Goal: Book appointment/travel/reservation

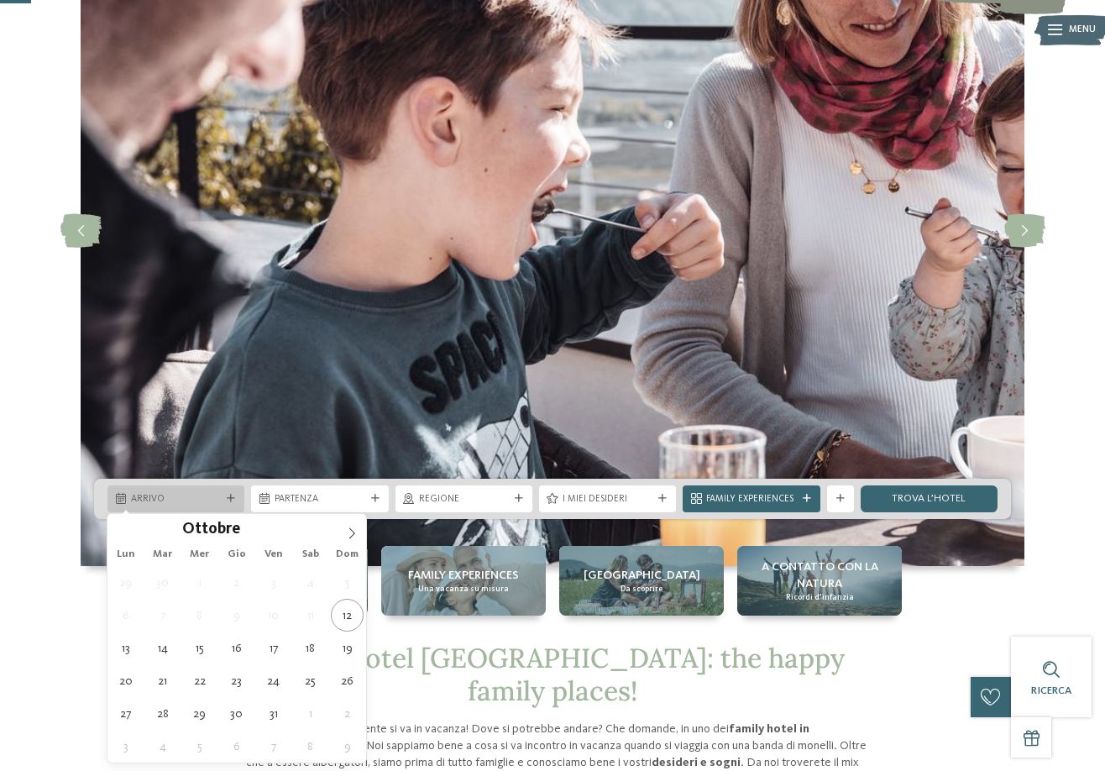
click at [230, 500] on icon at bounding box center [231, 499] width 8 height 8
click at [358, 534] on span at bounding box center [352, 528] width 29 height 29
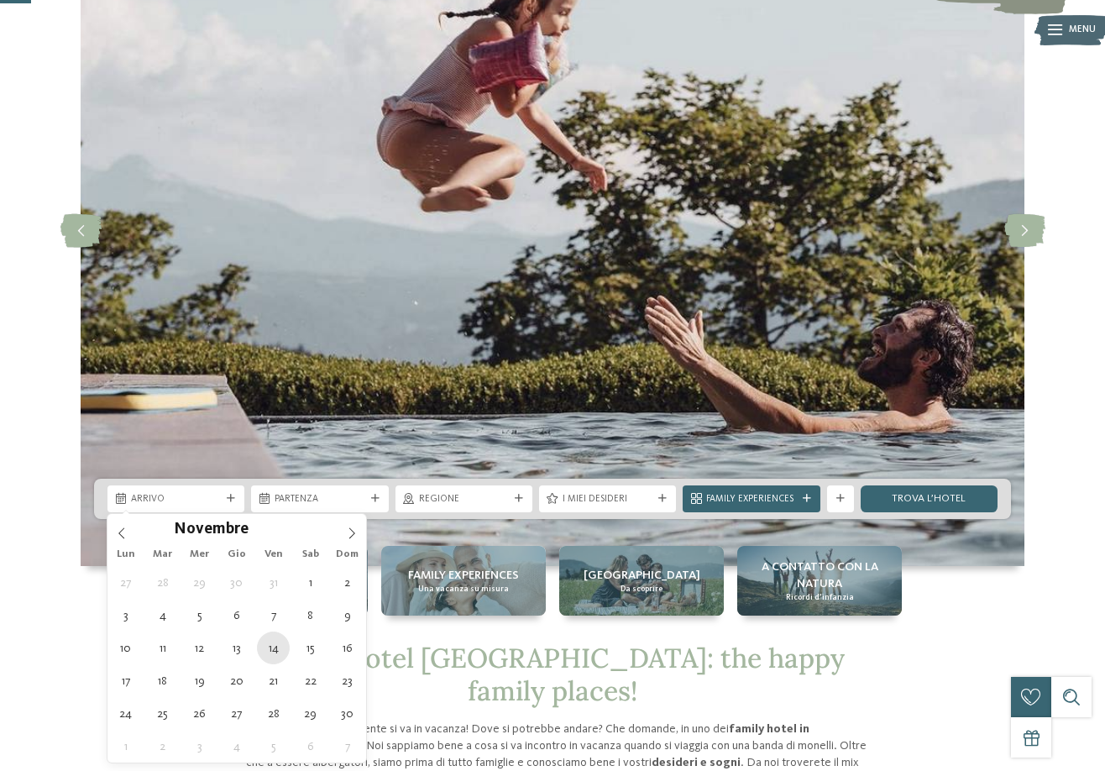
type div "[DATE]"
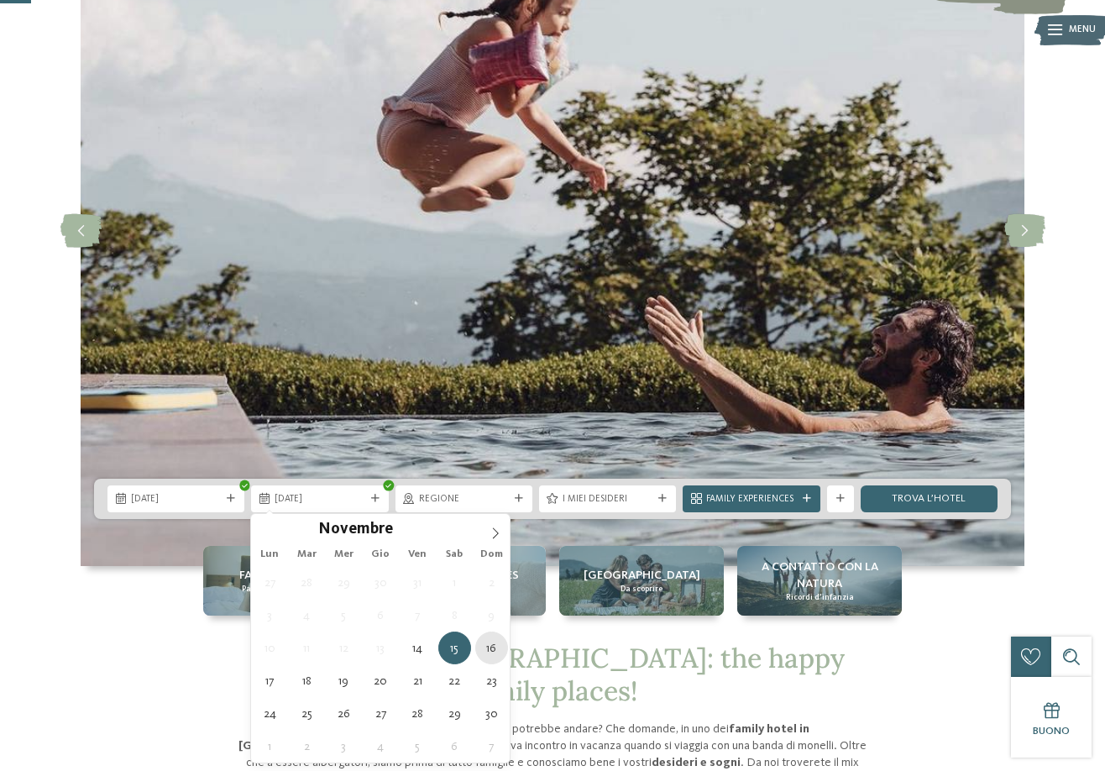
type div "[DATE]"
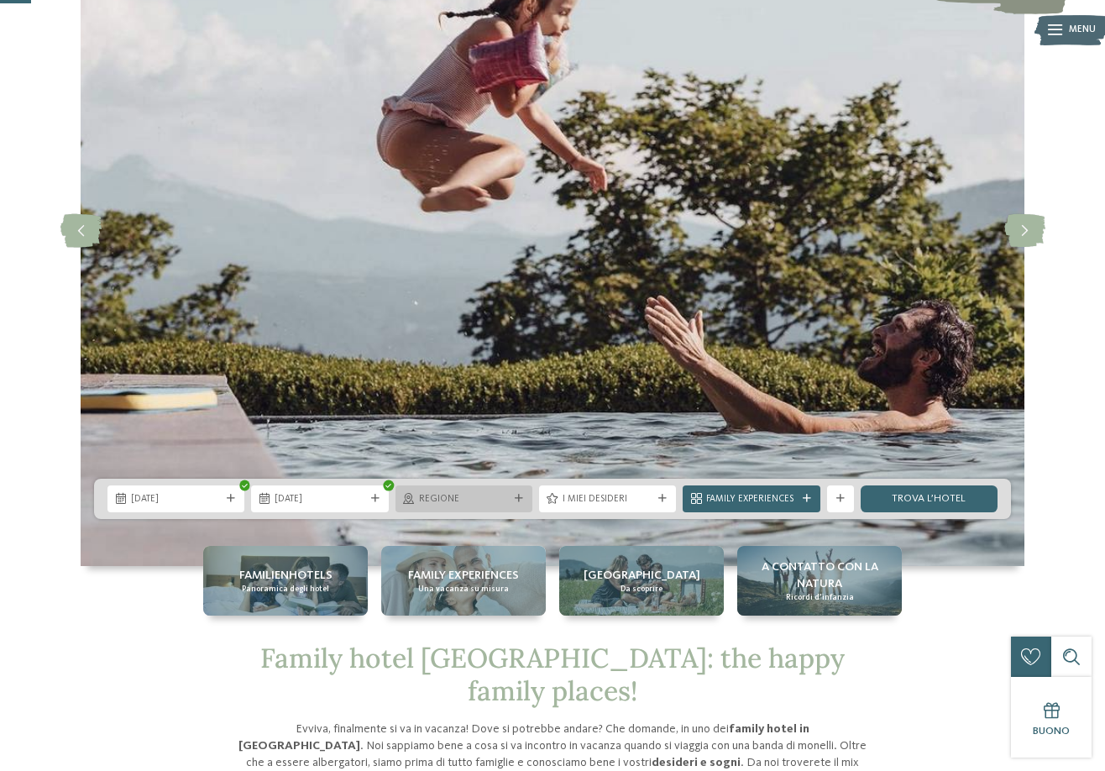
click at [518, 499] on icon at bounding box center [519, 499] width 8 height 8
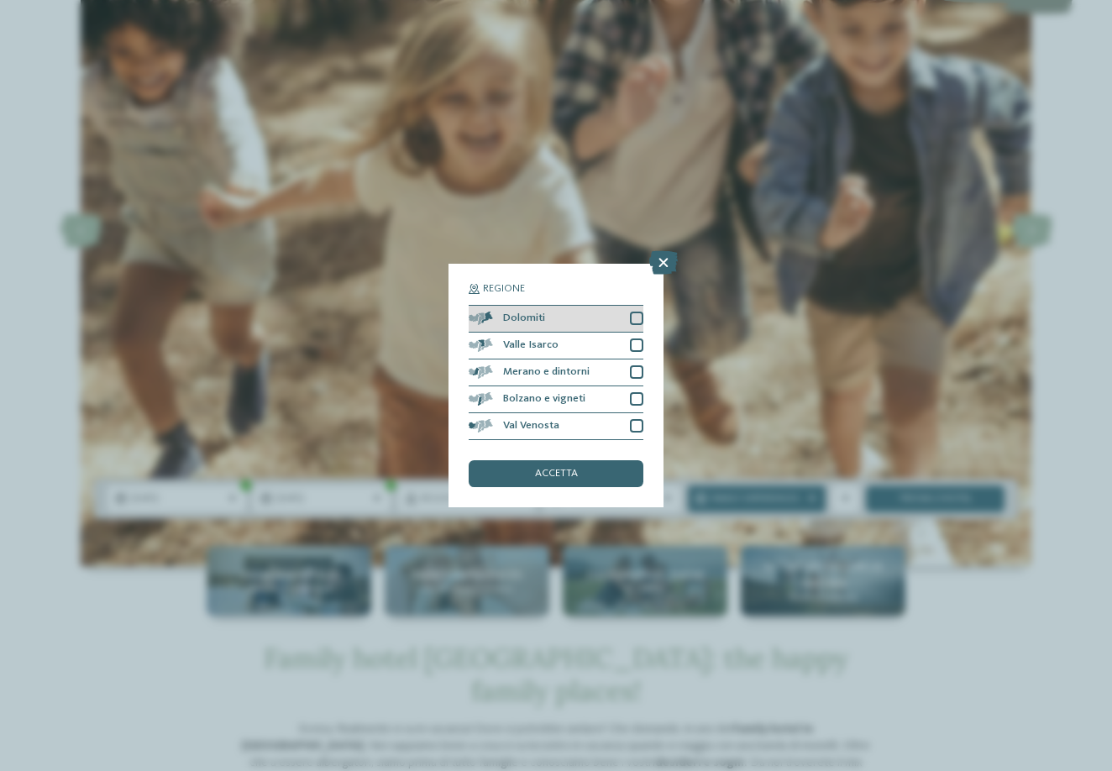
click at [637, 312] on div at bounding box center [636, 318] width 13 height 13
click at [538, 469] on span "accetta" at bounding box center [556, 474] width 43 height 11
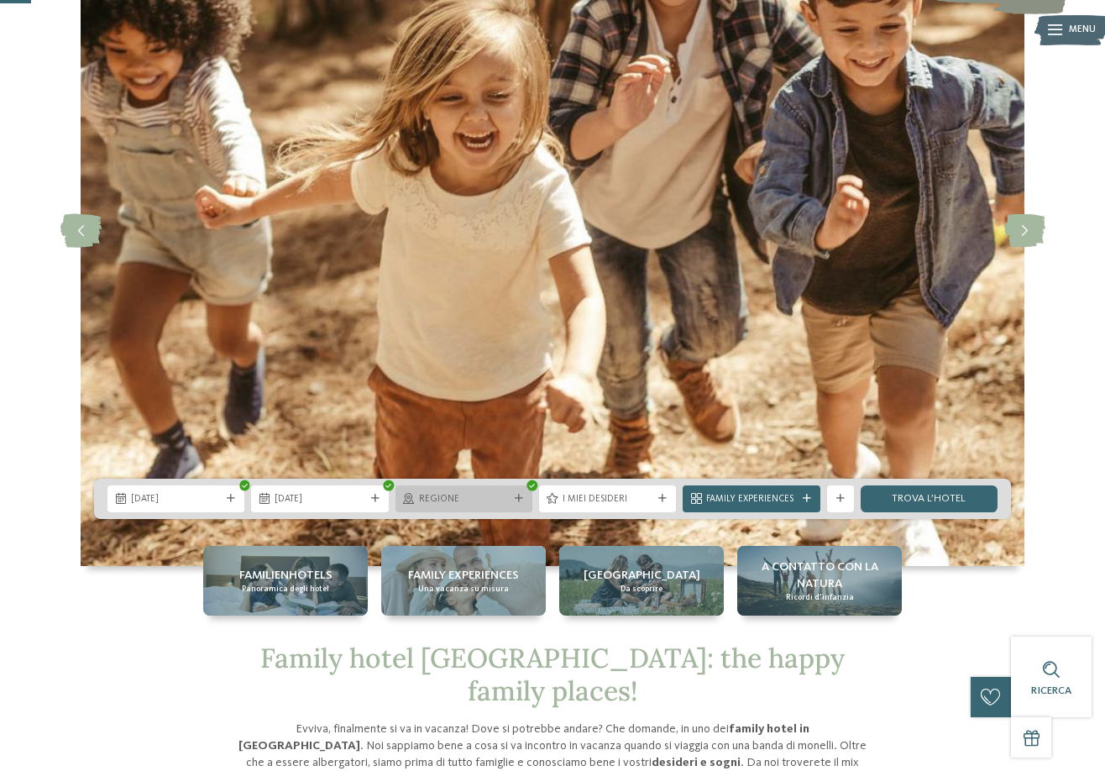
click at [455, 500] on span "Regione" at bounding box center [464, 499] width 90 height 13
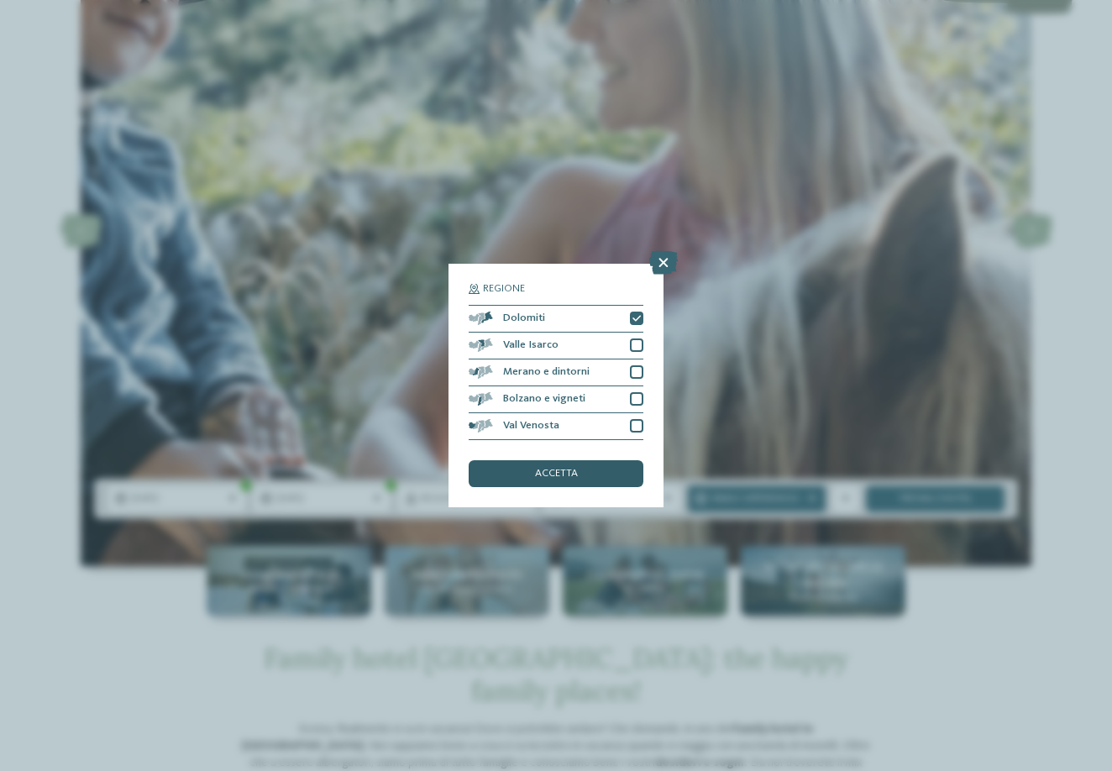
click at [554, 469] on span "accetta" at bounding box center [556, 474] width 43 height 11
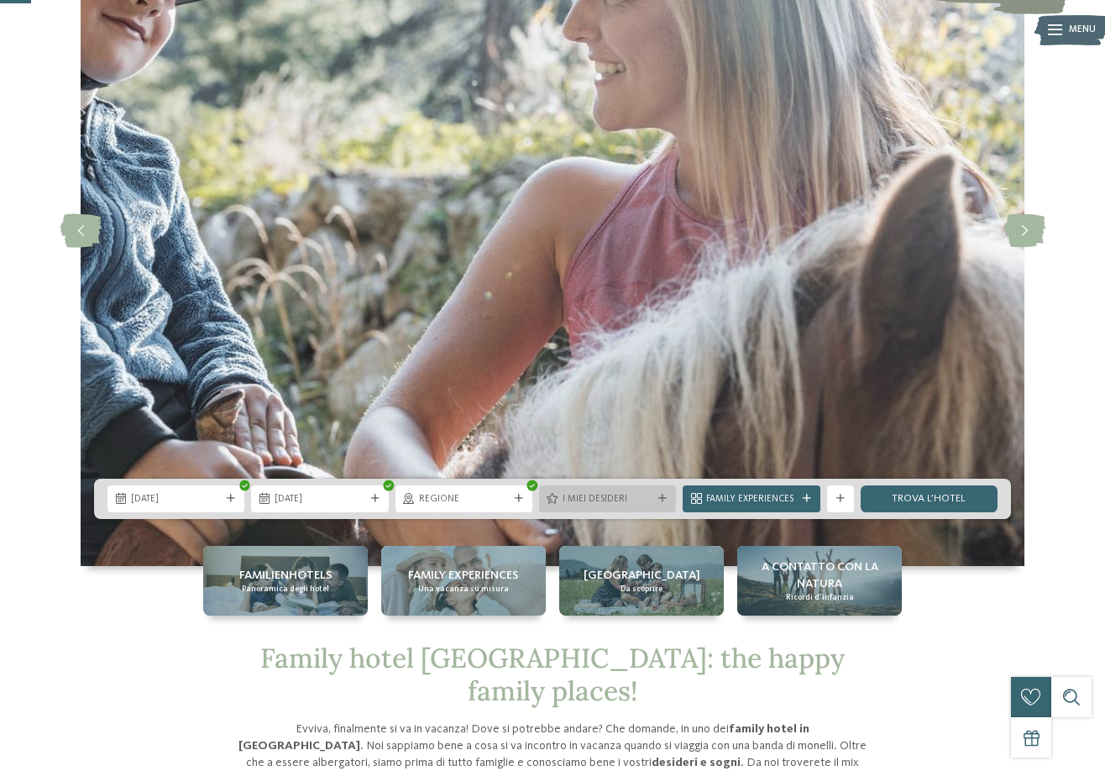
click at [586, 498] on span "I miei desideri" at bounding box center [608, 499] width 90 height 13
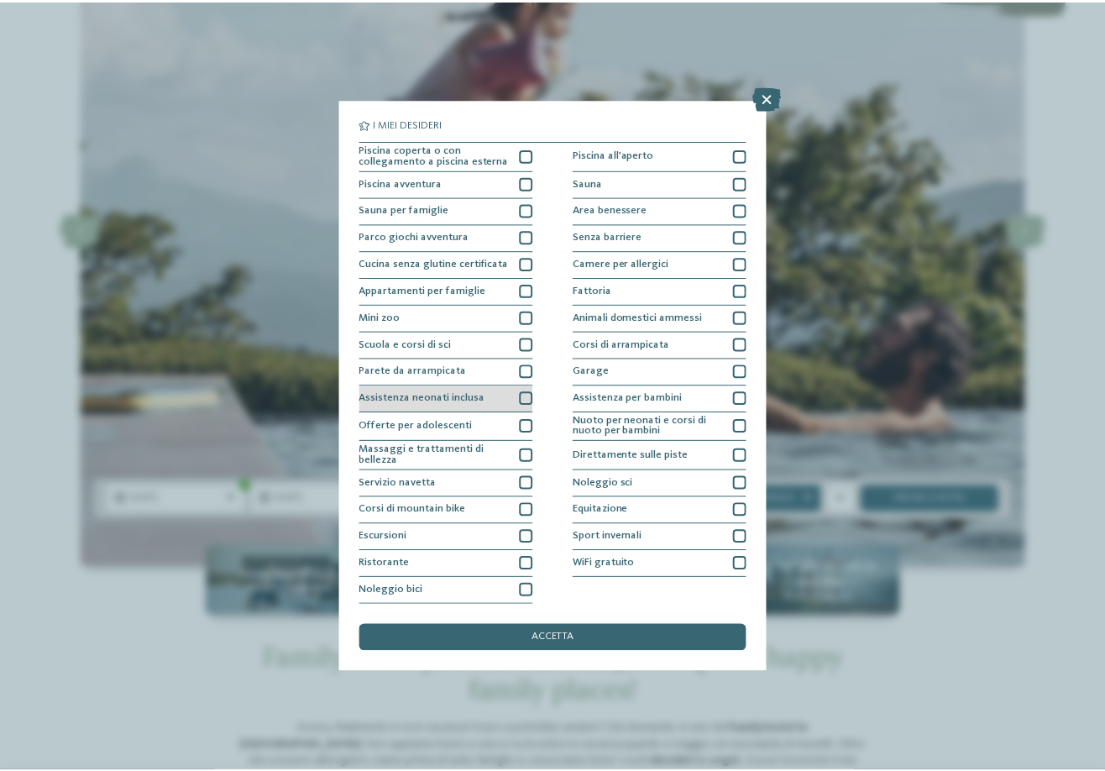
scroll to position [3, 0]
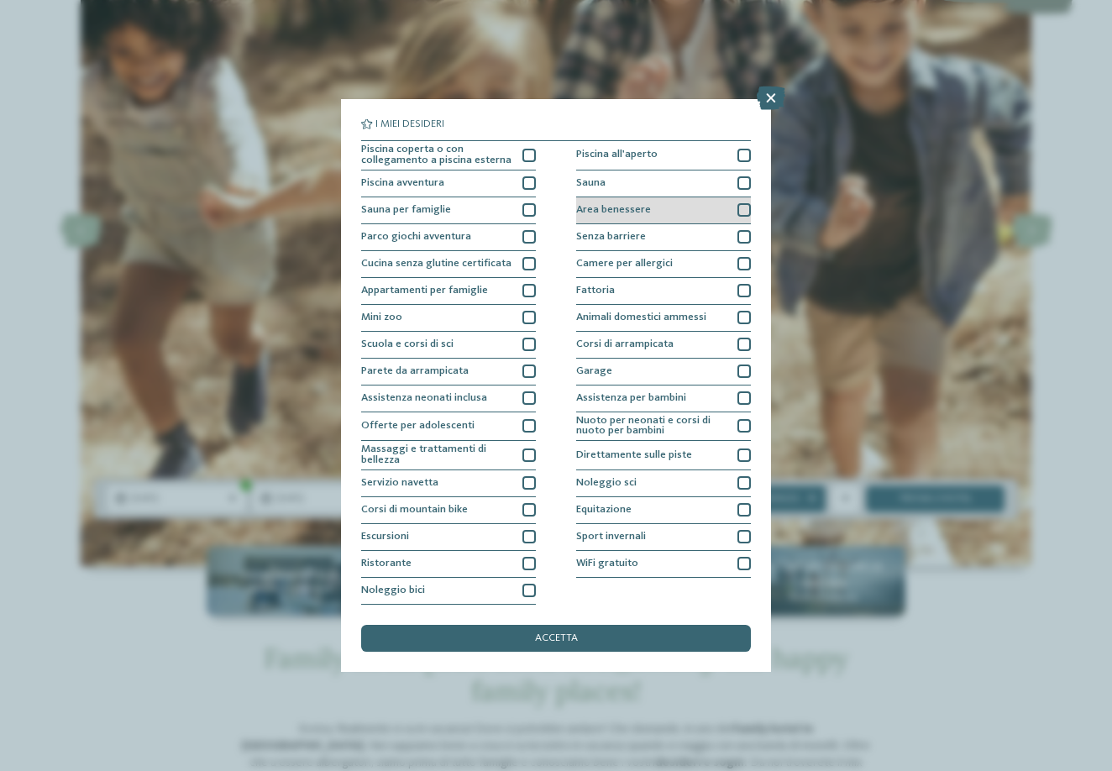
click at [738, 203] on div at bounding box center [744, 209] width 13 height 13
click at [525, 230] on div at bounding box center [528, 236] width 13 height 13
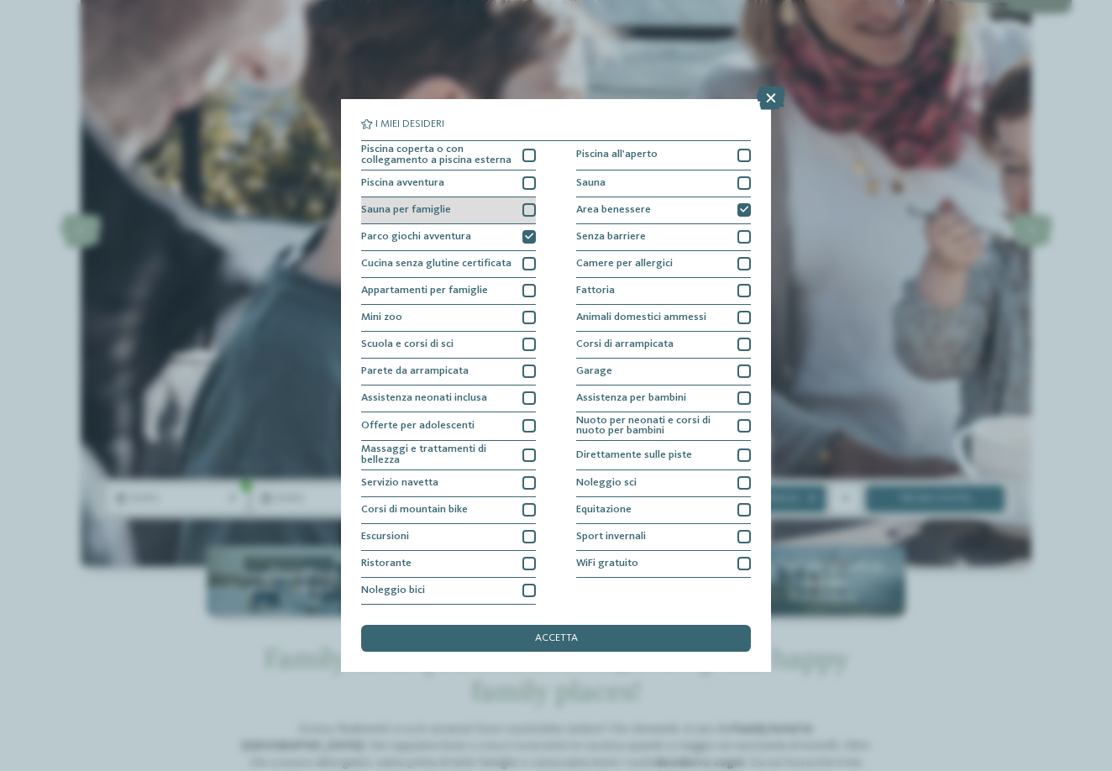
click at [527, 203] on div at bounding box center [528, 209] width 13 height 13
click at [542, 633] on span "accetta" at bounding box center [556, 638] width 43 height 11
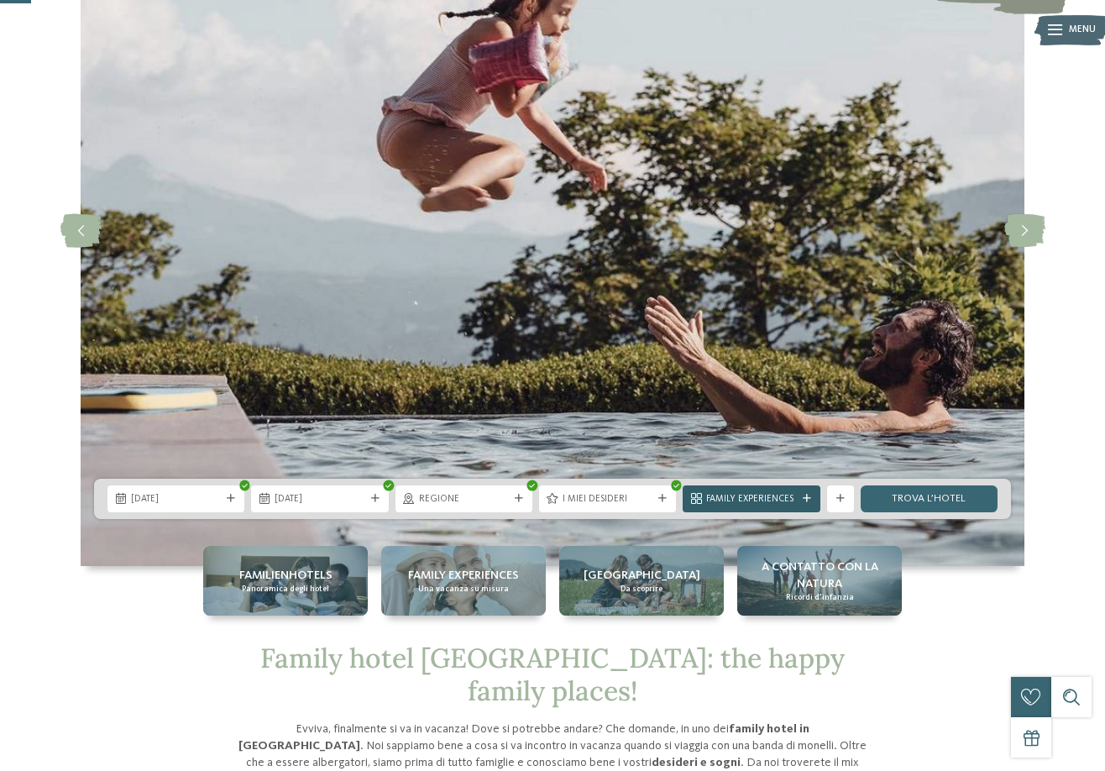
click at [778, 501] on span "Family Experiences" at bounding box center [751, 499] width 90 height 13
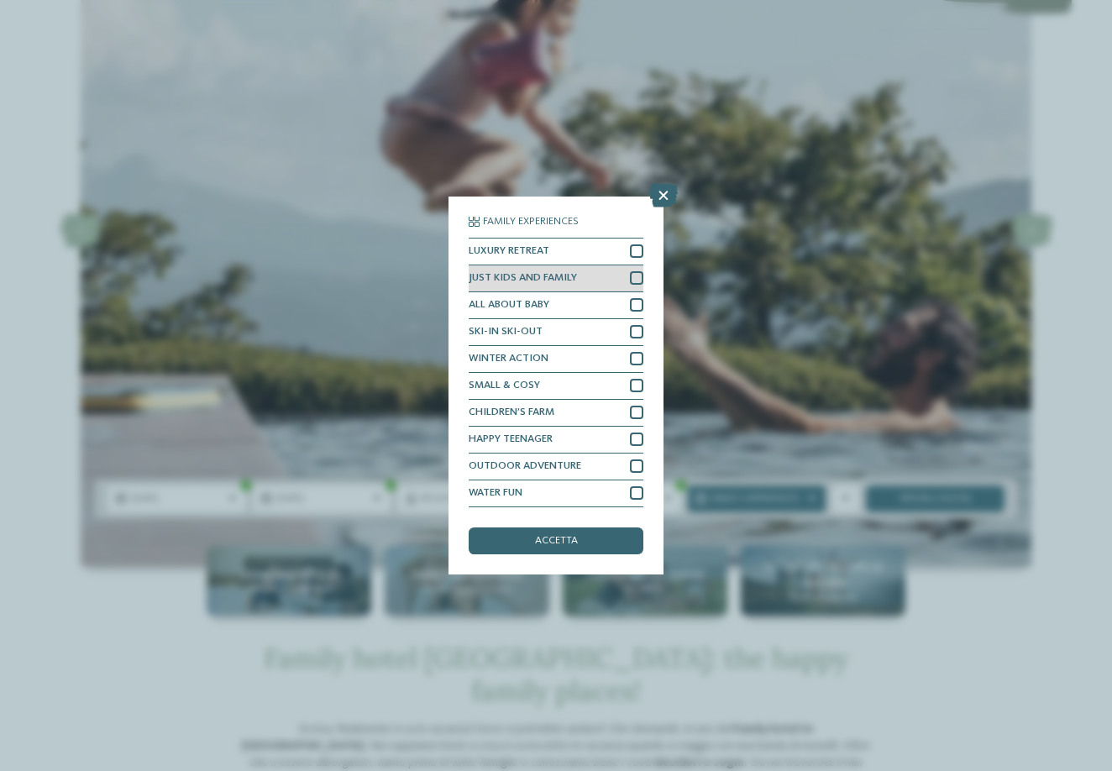
click at [639, 271] on div at bounding box center [636, 277] width 13 height 13
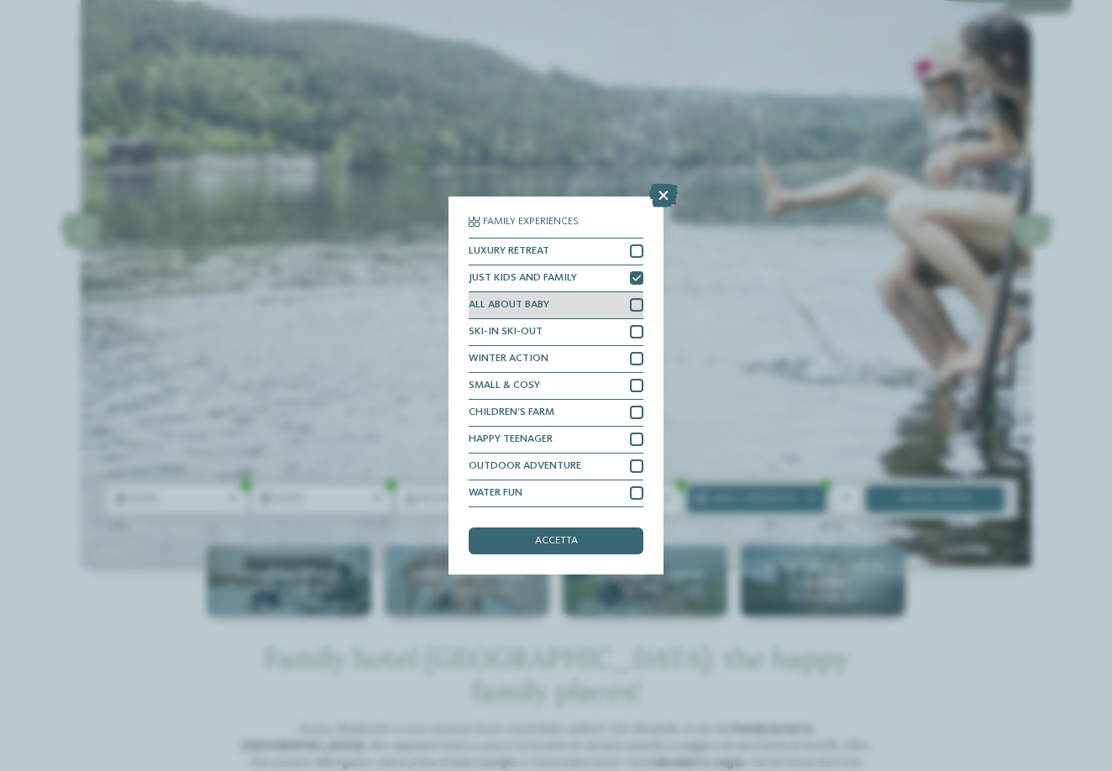
click at [637, 298] on div at bounding box center [636, 304] width 13 height 13
click at [545, 536] on span "accetta" at bounding box center [556, 541] width 43 height 11
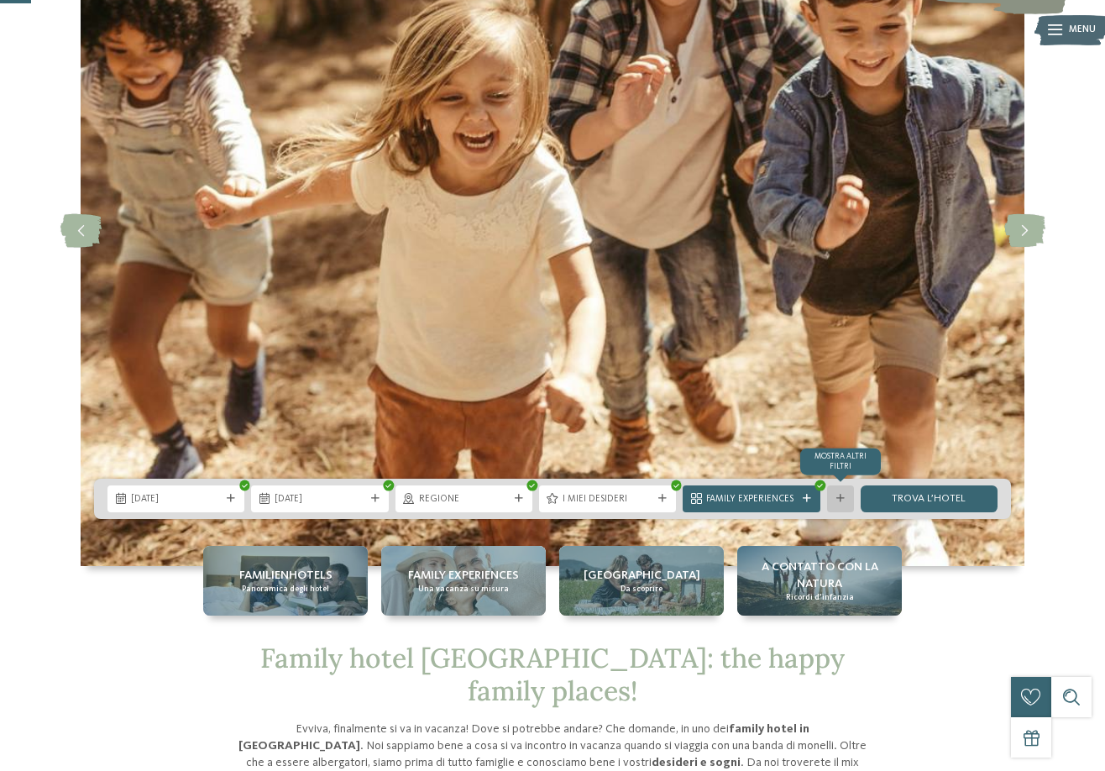
click at [845, 498] on div at bounding box center [840, 499] width 13 height 8
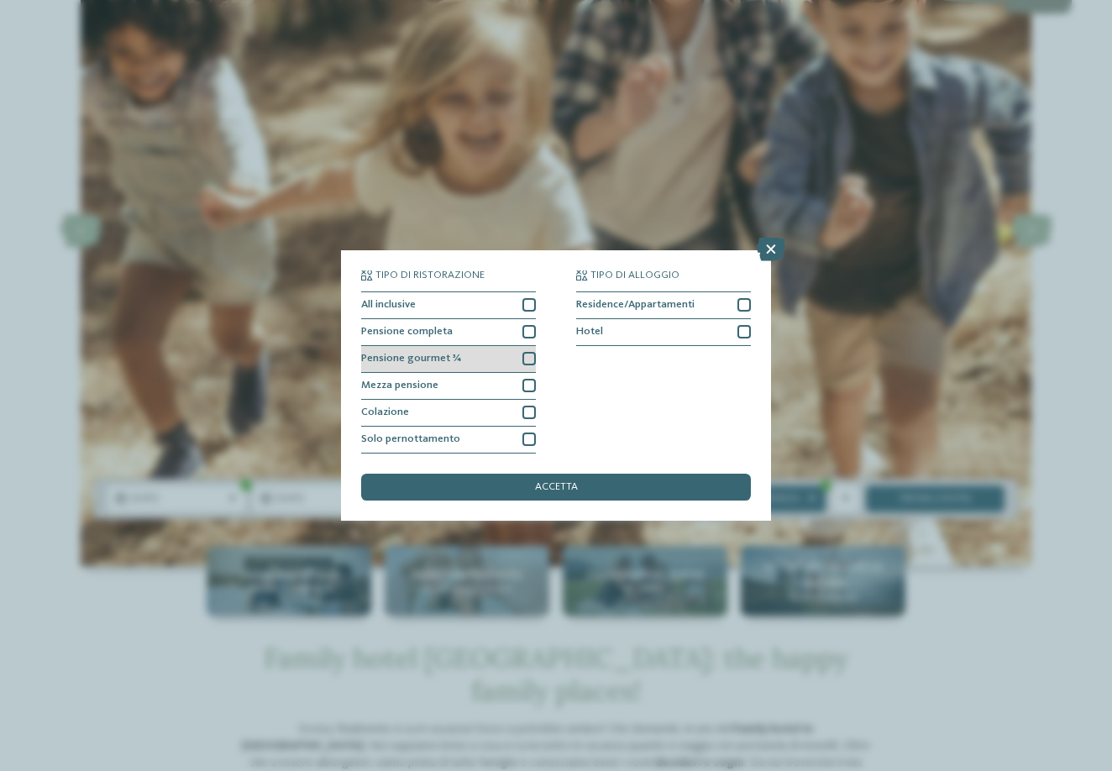
click at [528, 352] on div at bounding box center [528, 358] width 13 height 13
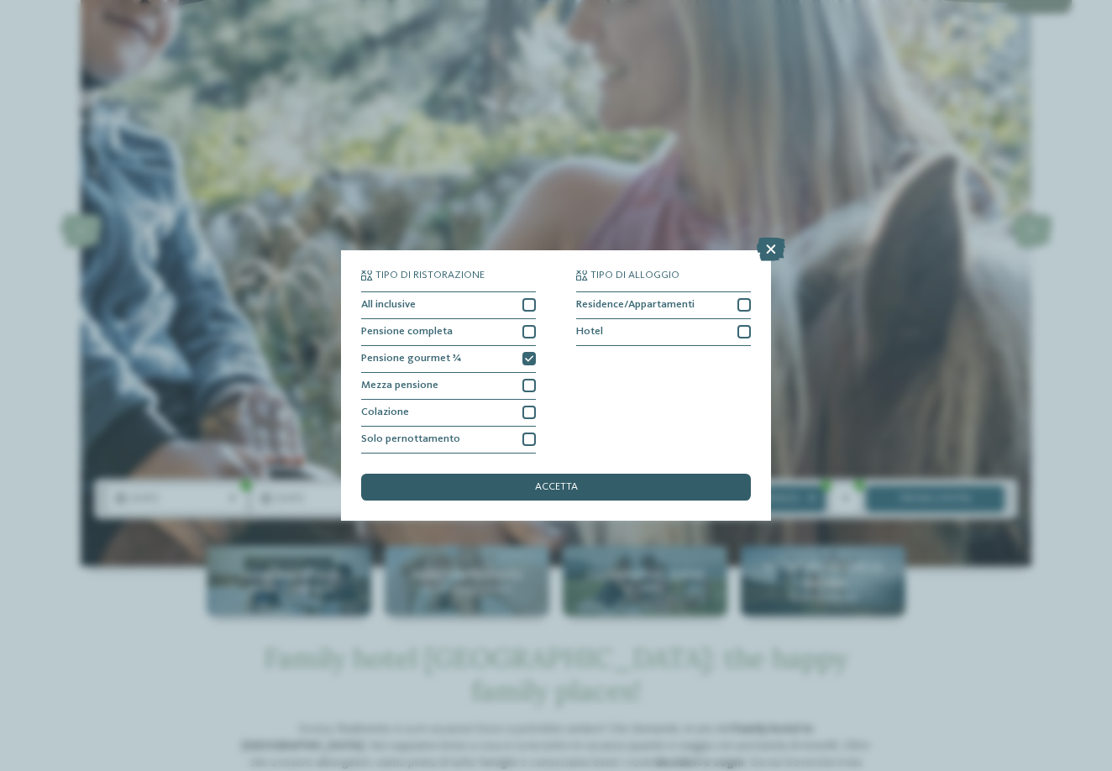
click at [549, 474] on div "accetta" at bounding box center [556, 487] width 390 height 27
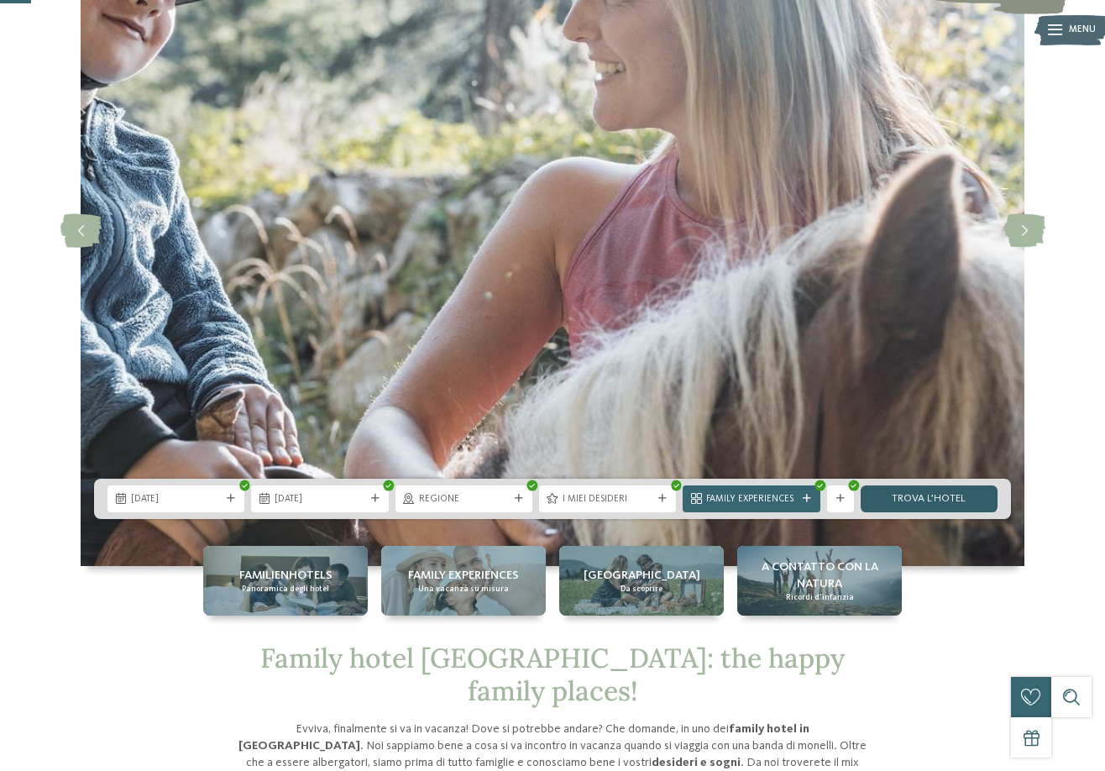
click at [927, 501] on link "trova l’hotel" at bounding box center [929, 499] width 137 height 27
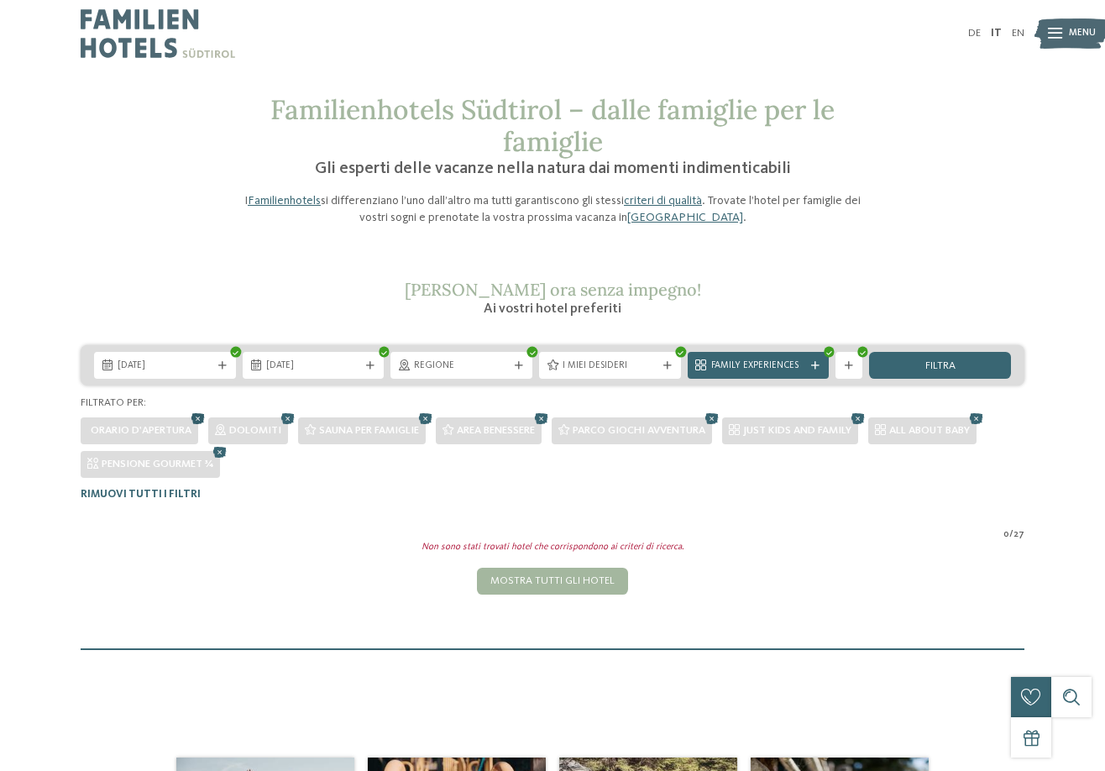
click at [205, 419] on icon at bounding box center [198, 420] width 20 height 18
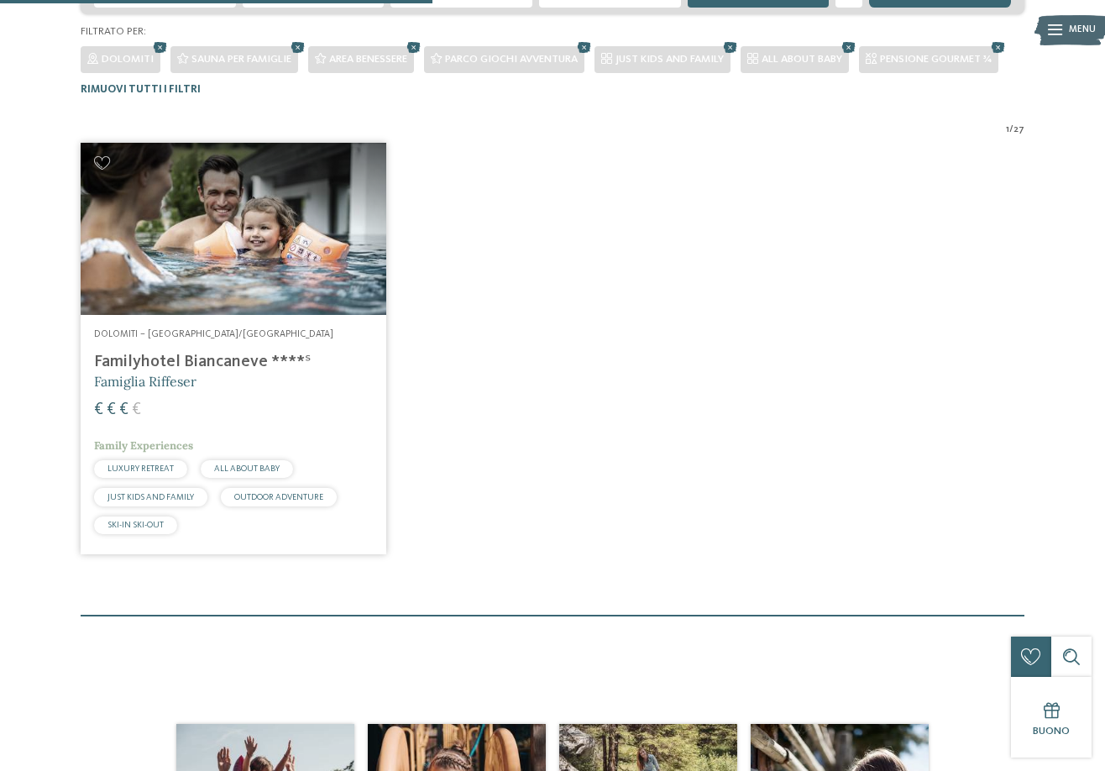
scroll to position [339, 0]
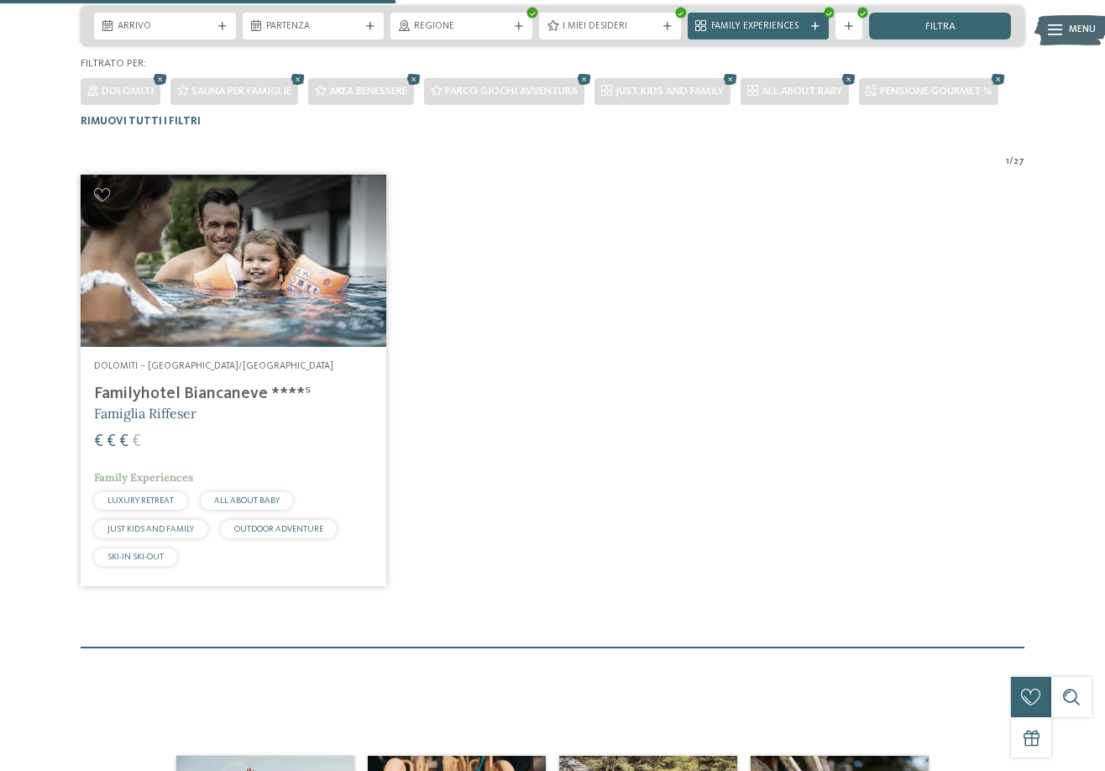
click at [228, 276] on img at bounding box center [234, 261] width 306 height 172
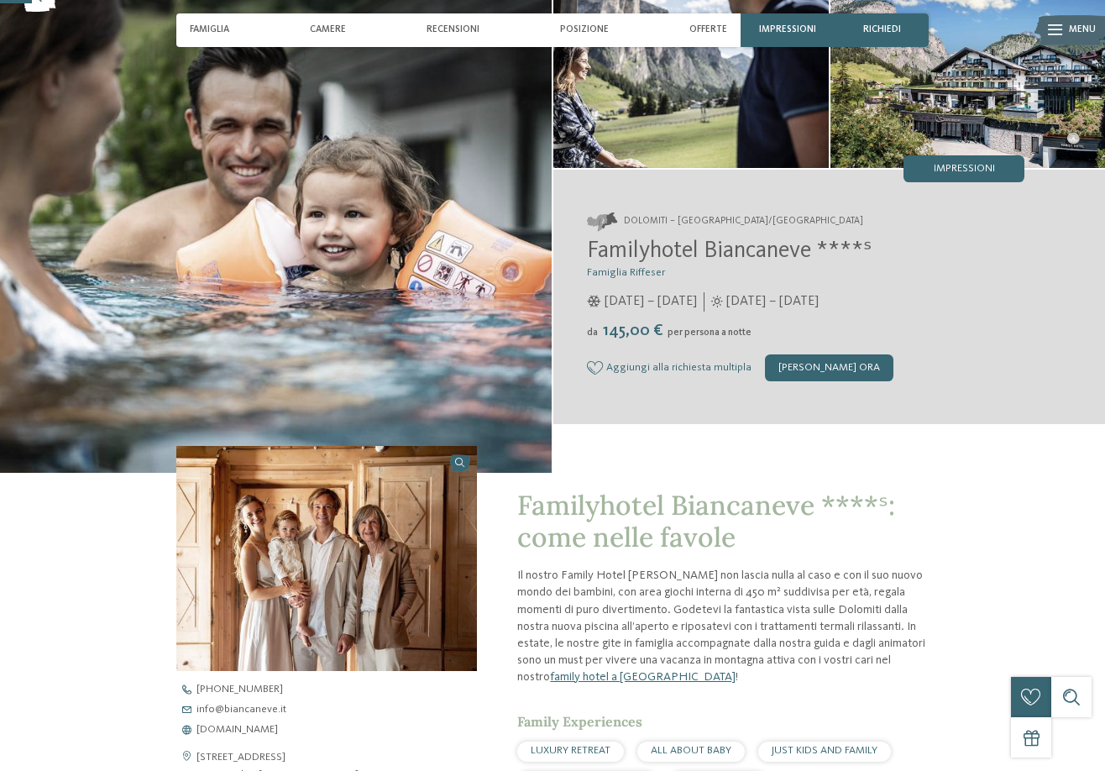
scroll to position [109, 0]
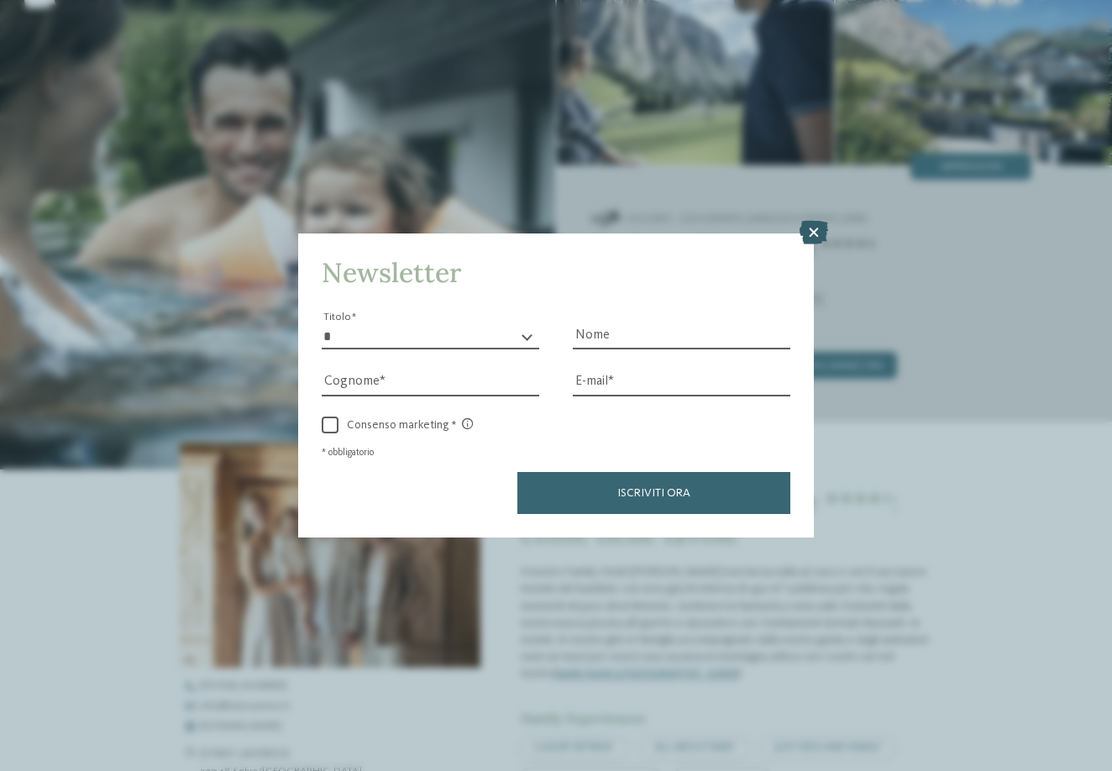
click at [813, 221] on icon at bounding box center [814, 233] width 29 height 24
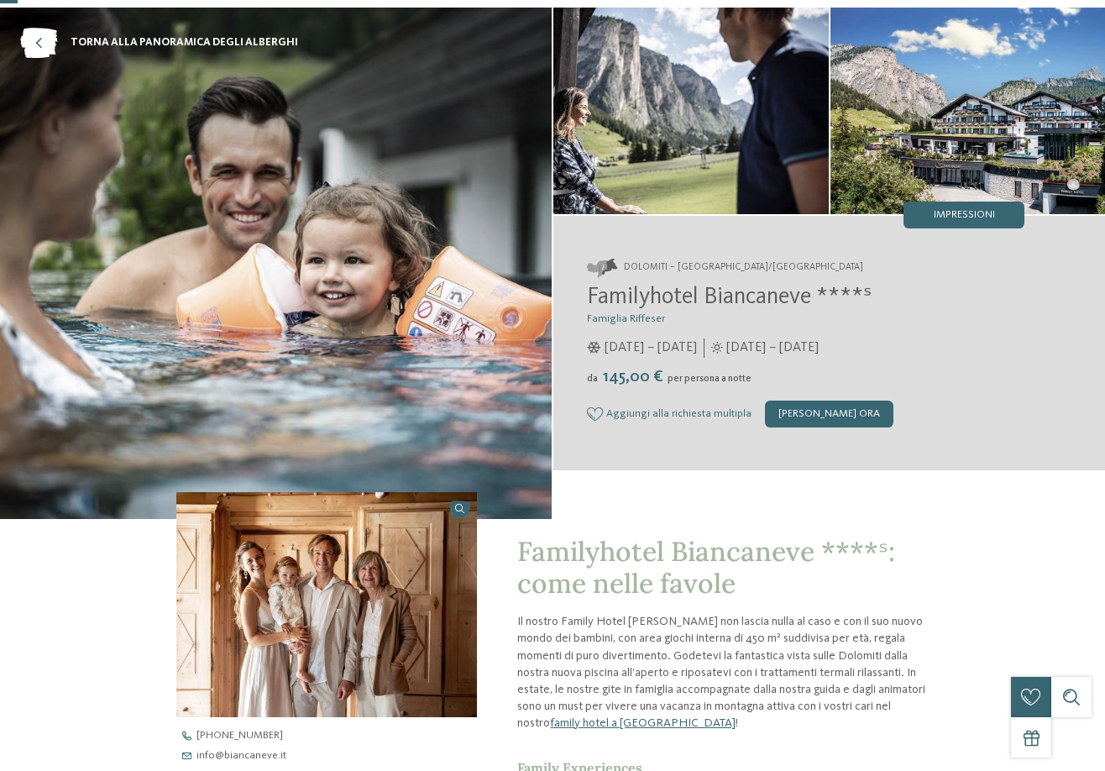
scroll to position [0, 0]
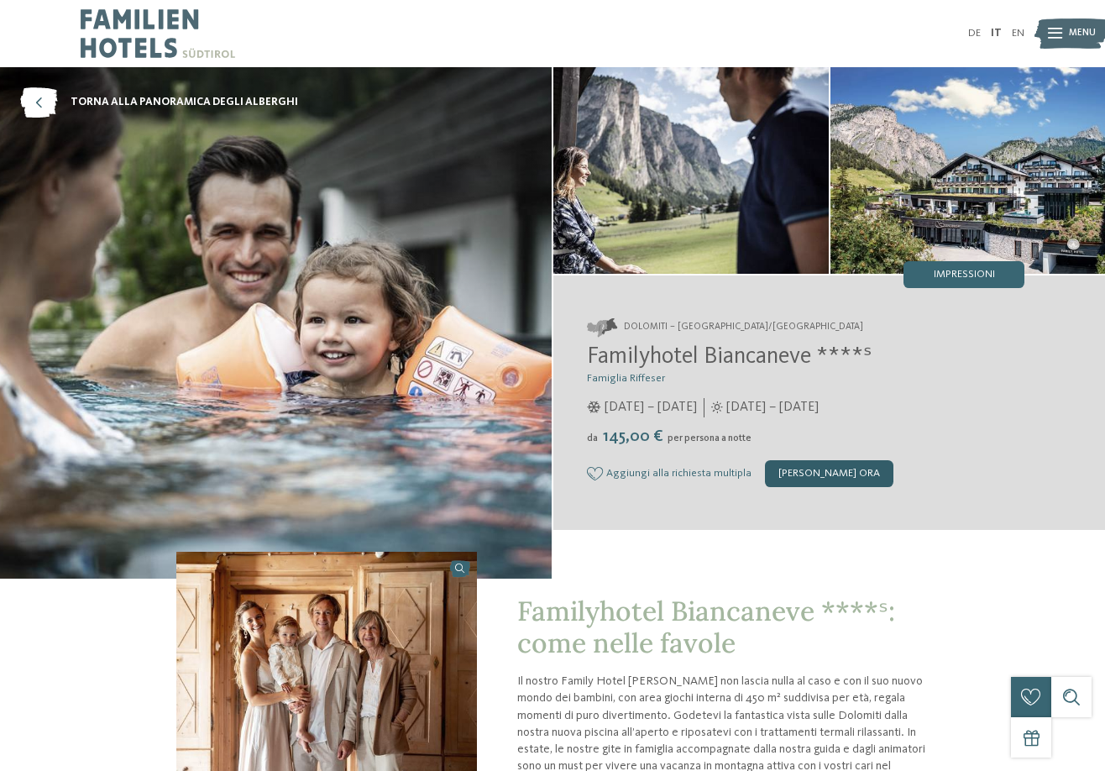
click at [798, 467] on div "[PERSON_NAME] ora" at bounding box center [829, 473] width 129 height 27
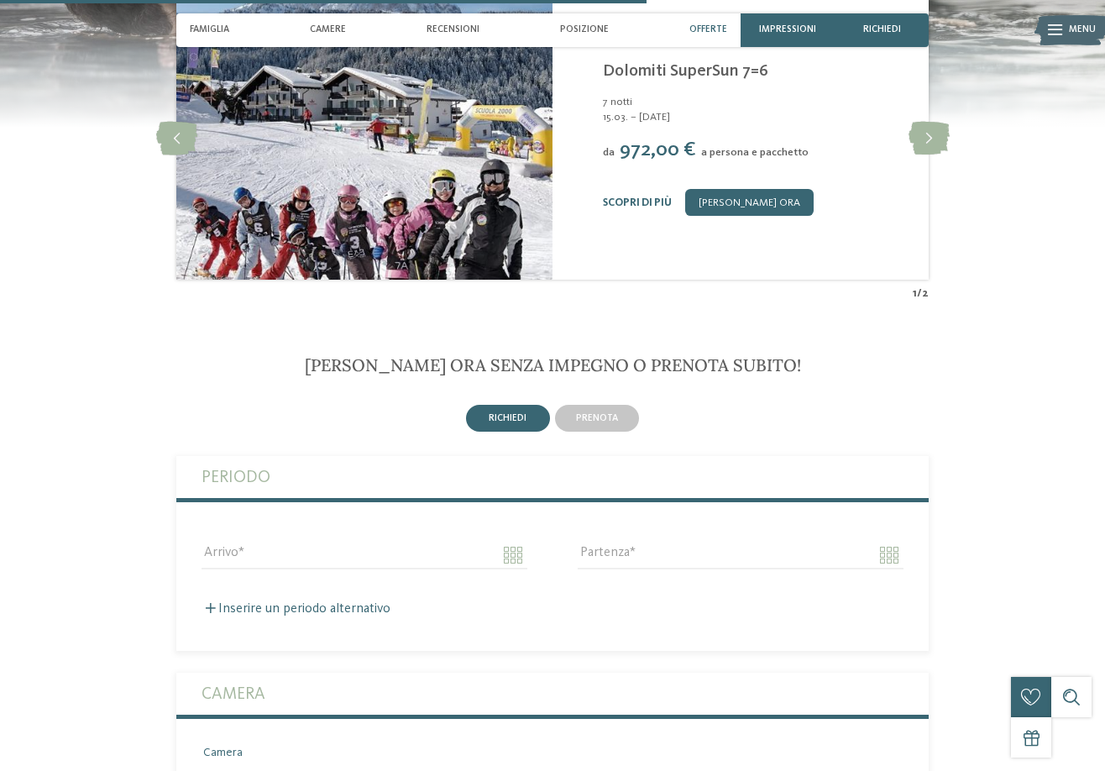
scroll to position [2050, 0]
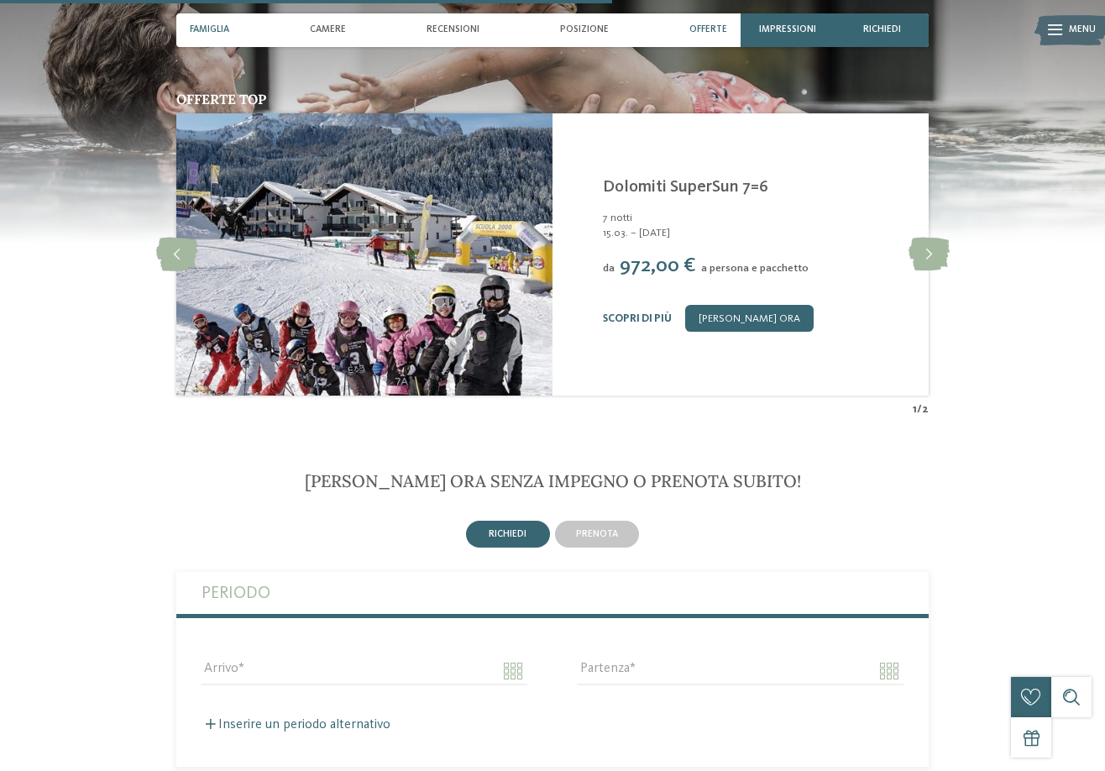
click at [207, 29] on span "Famiglia" at bounding box center [209, 29] width 39 height 11
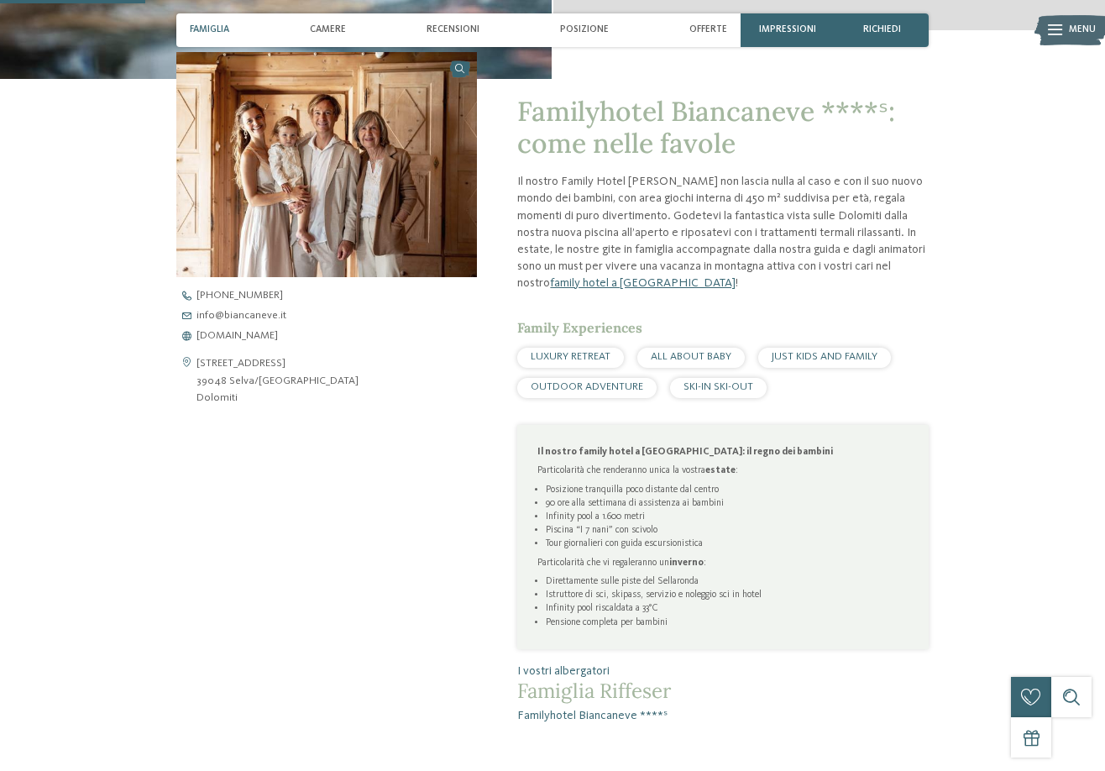
scroll to position [486, 0]
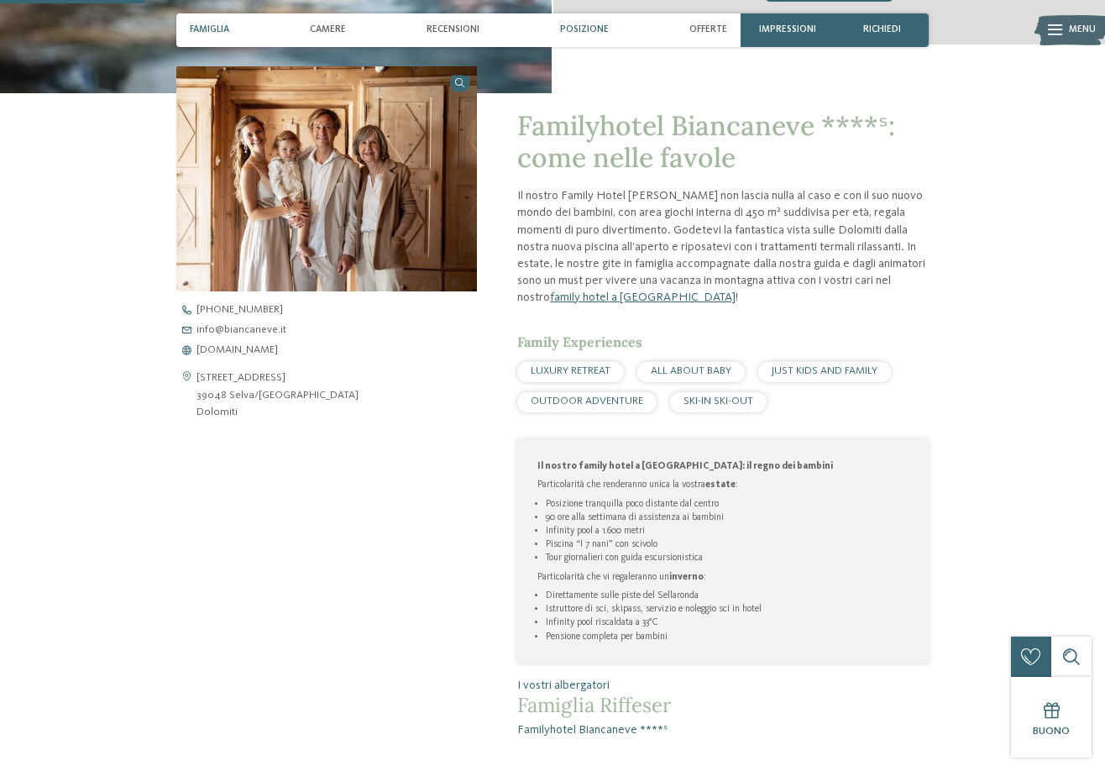
click at [610, 32] on div "Posizione" at bounding box center [585, 30] width 62 height 34
click at [604, 31] on span "Posizione" at bounding box center [584, 29] width 49 height 11
click at [576, 25] on span "Posizione" at bounding box center [584, 29] width 49 height 11
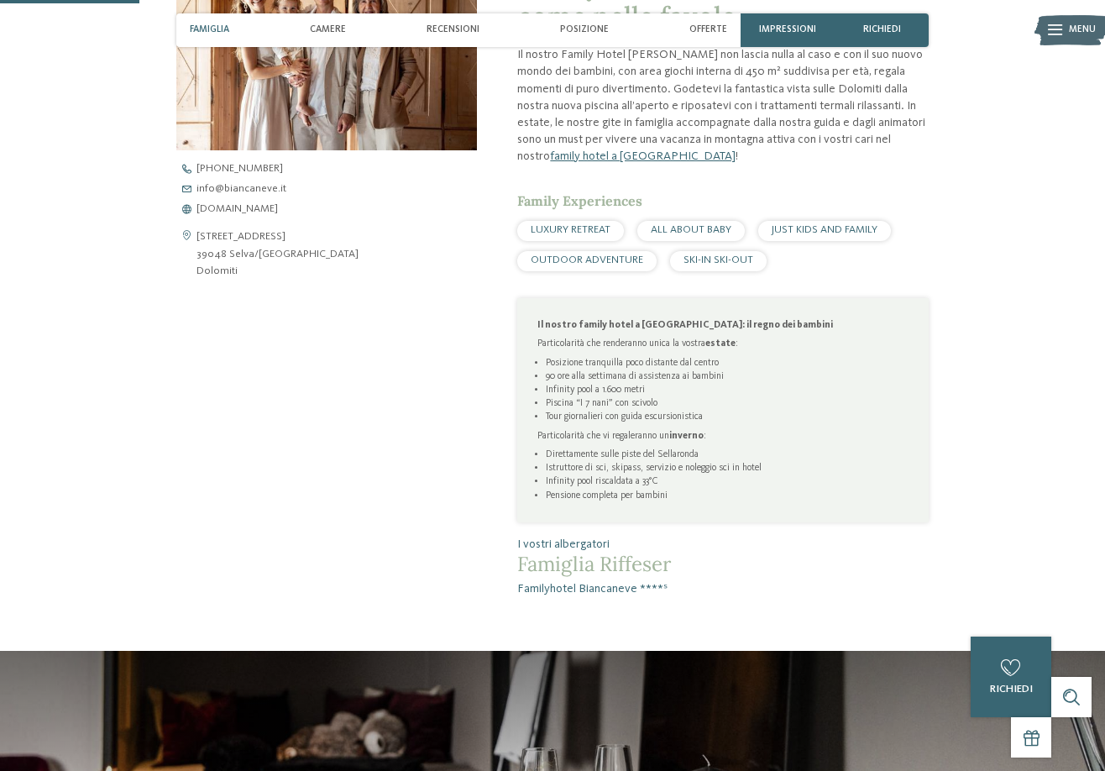
scroll to position [468, 0]
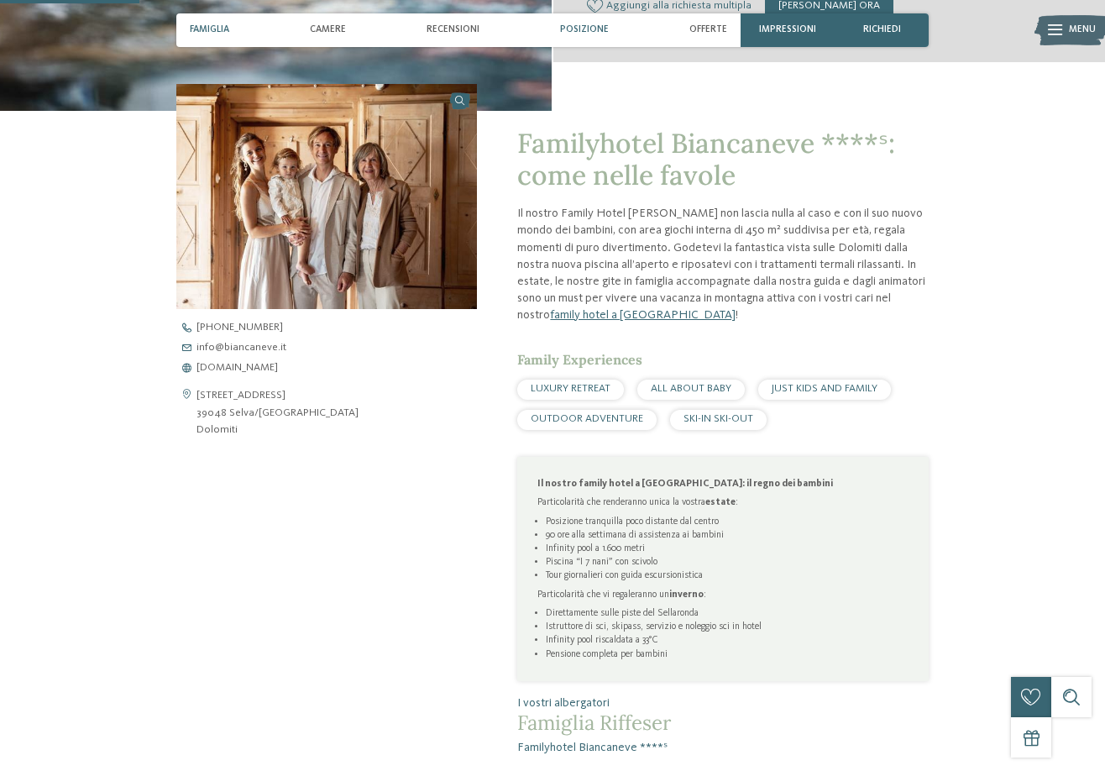
click at [582, 30] on span "Posizione" at bounding box center [584, 29] width 49 height 11
